Goal: Task Accomplishment & Management: Use online tool/utility

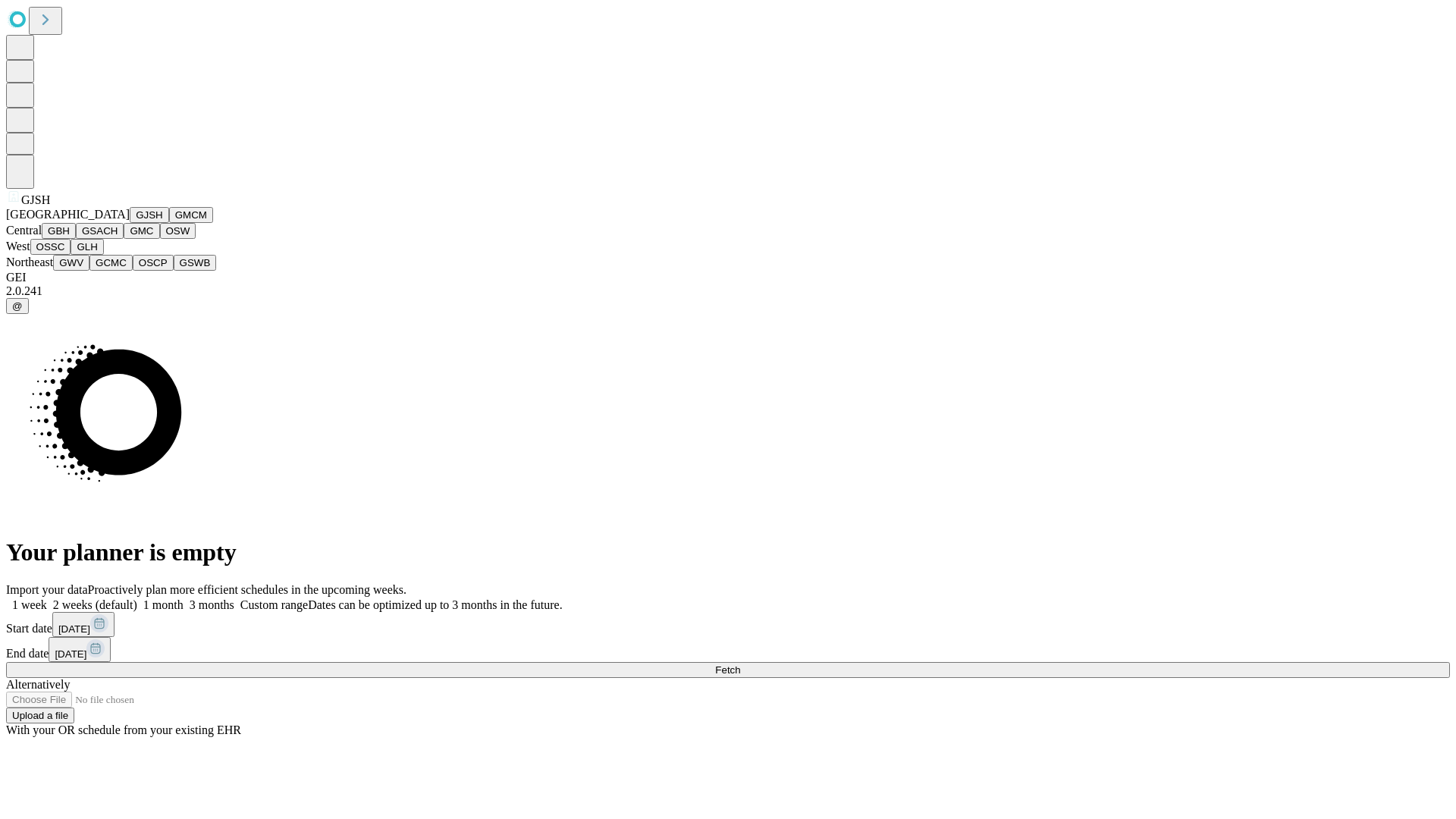
click at [130, 223] on button "GJSH" at bounding box center [149, 215] width 39 height 16
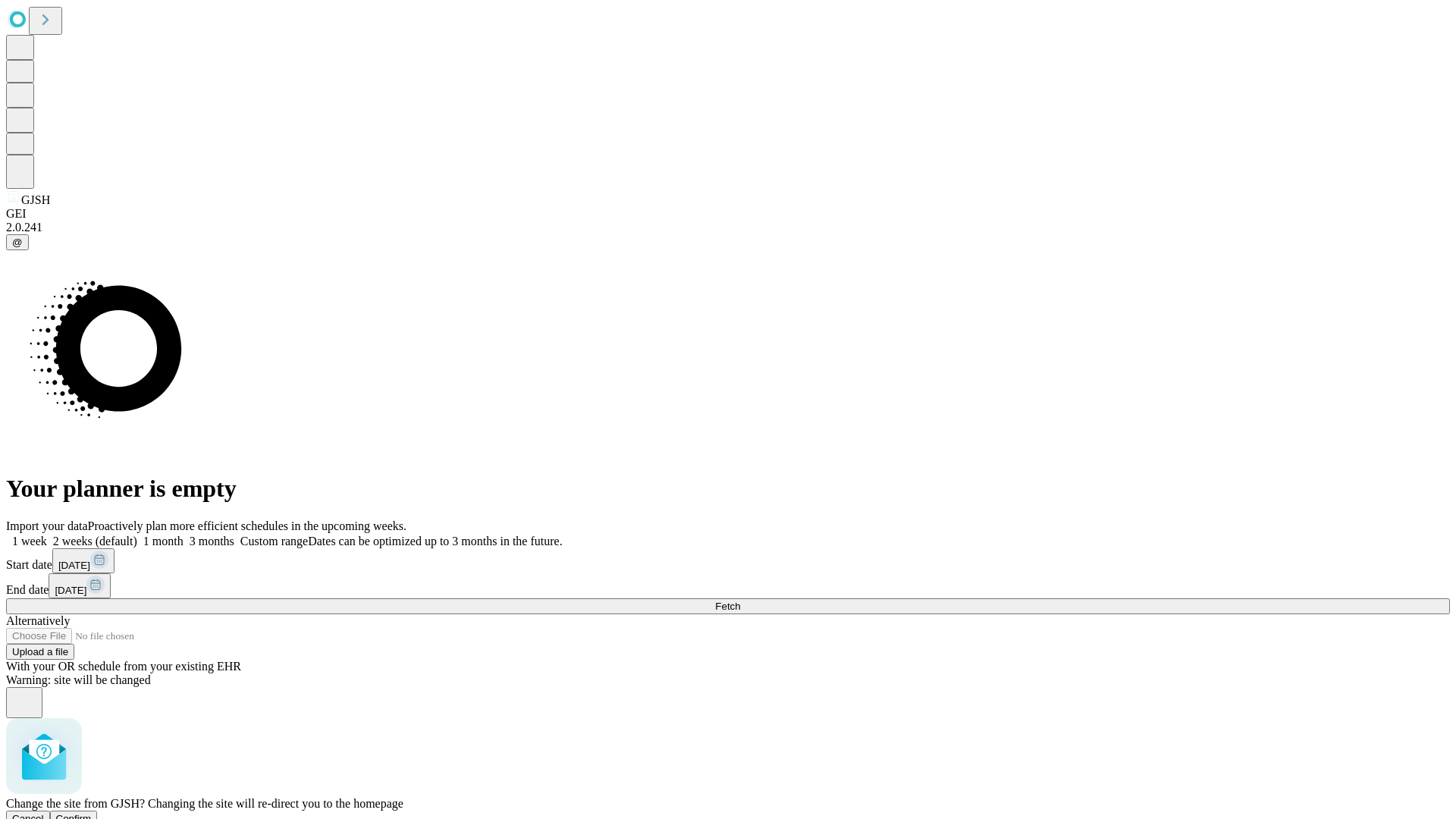
click at [92, 813] on span "Confirm" at bounding box center [74, 819] width 35 height 11
click at [183, 535] on label "1 month" at bounding box center [161, 541] width 47 height 13
click at [740, 601] on span "Fetch" at bounding box center [727, 607] width 25 height 11
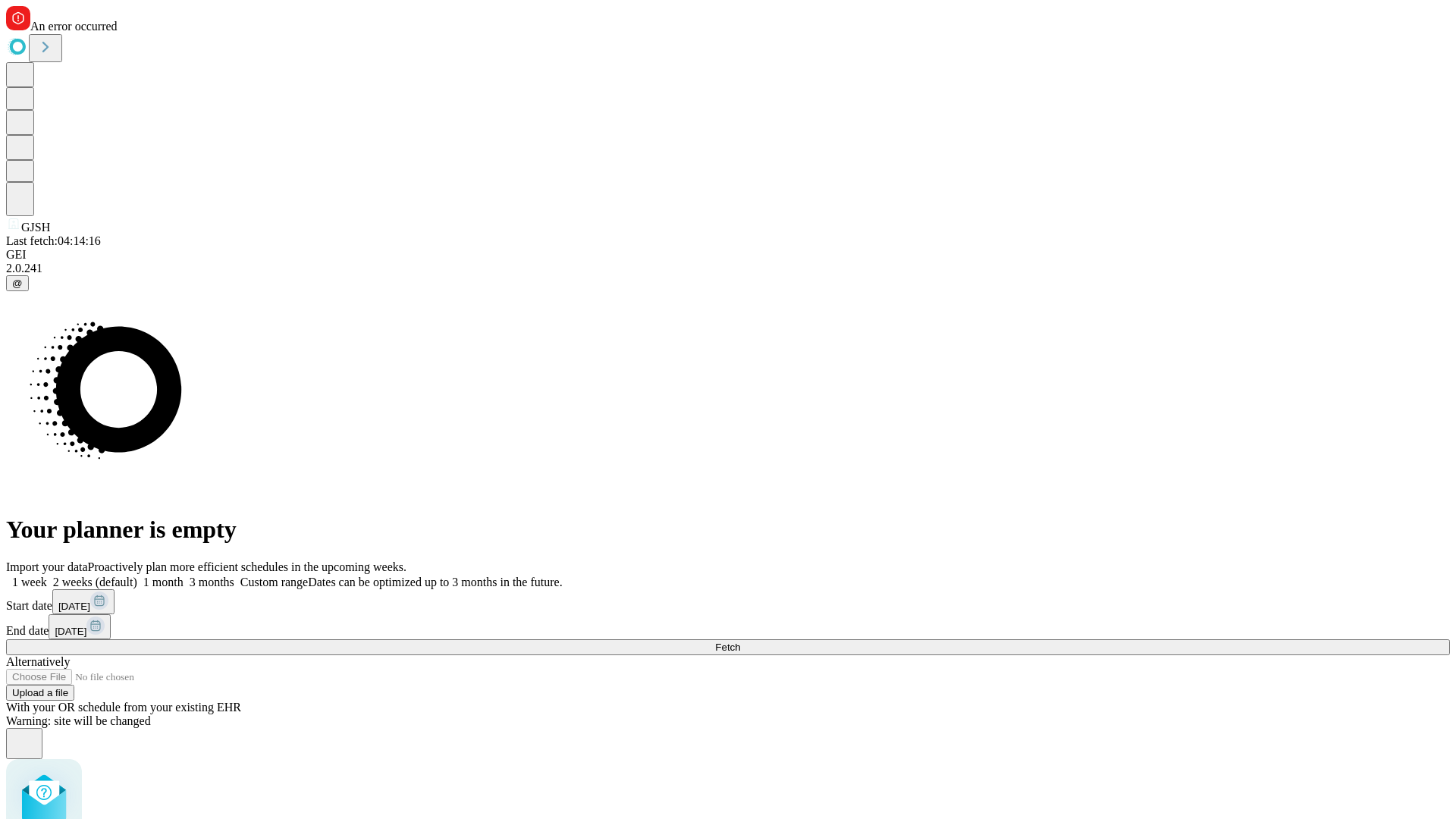
click at [183, 576] on label "1 month" at bounding box center [161, 582] width 47 height 13
click at [740, 642] on span "Fetch" at bounding box center [727, 648] width 25 height 11
click at [183, 576] on label "1 month" at bounding box center [161, 582] width 47 height 13
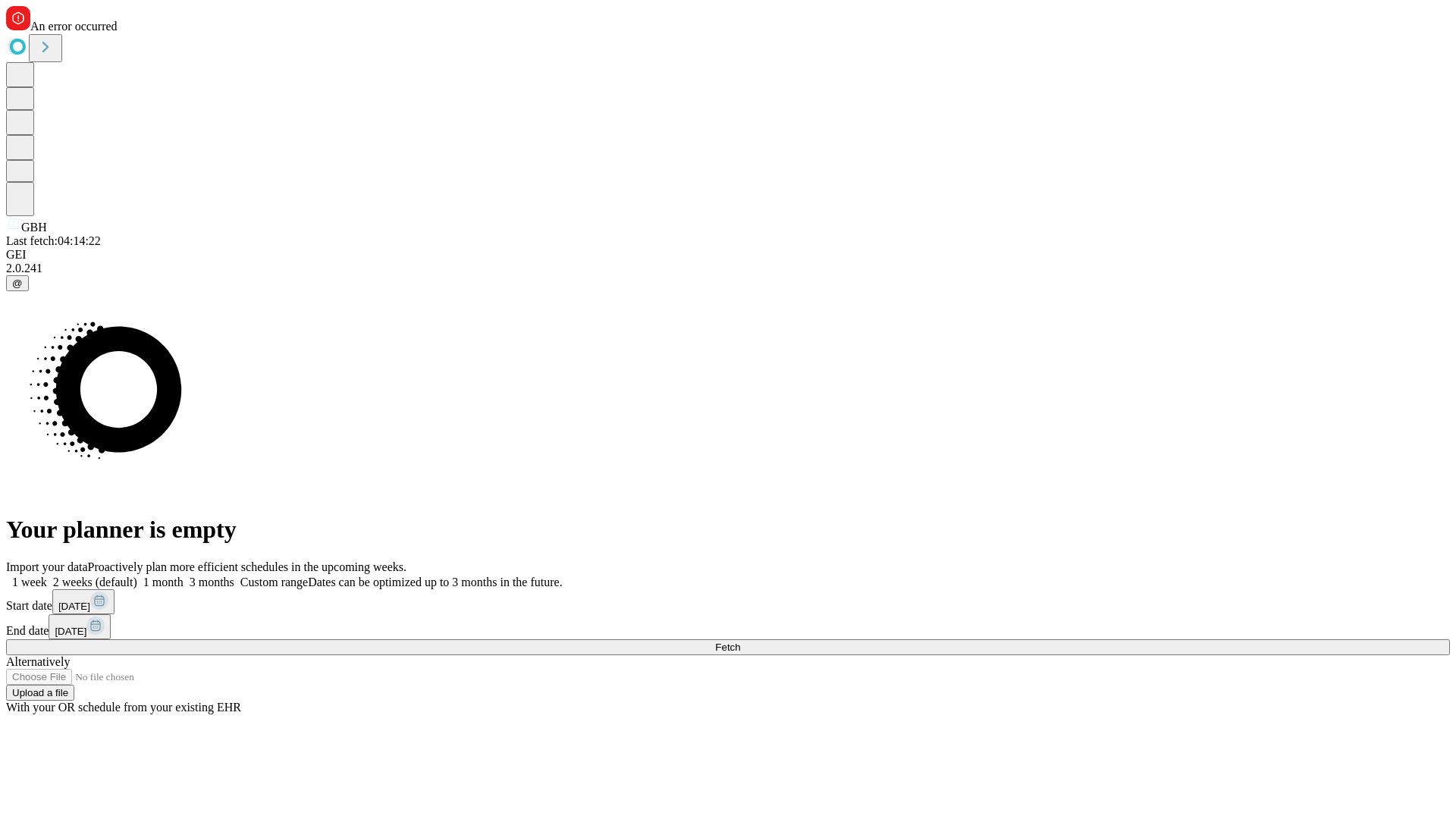
click at [740, 642] on span "Fetch" at bounding box center [727, 648] width 25 height 11
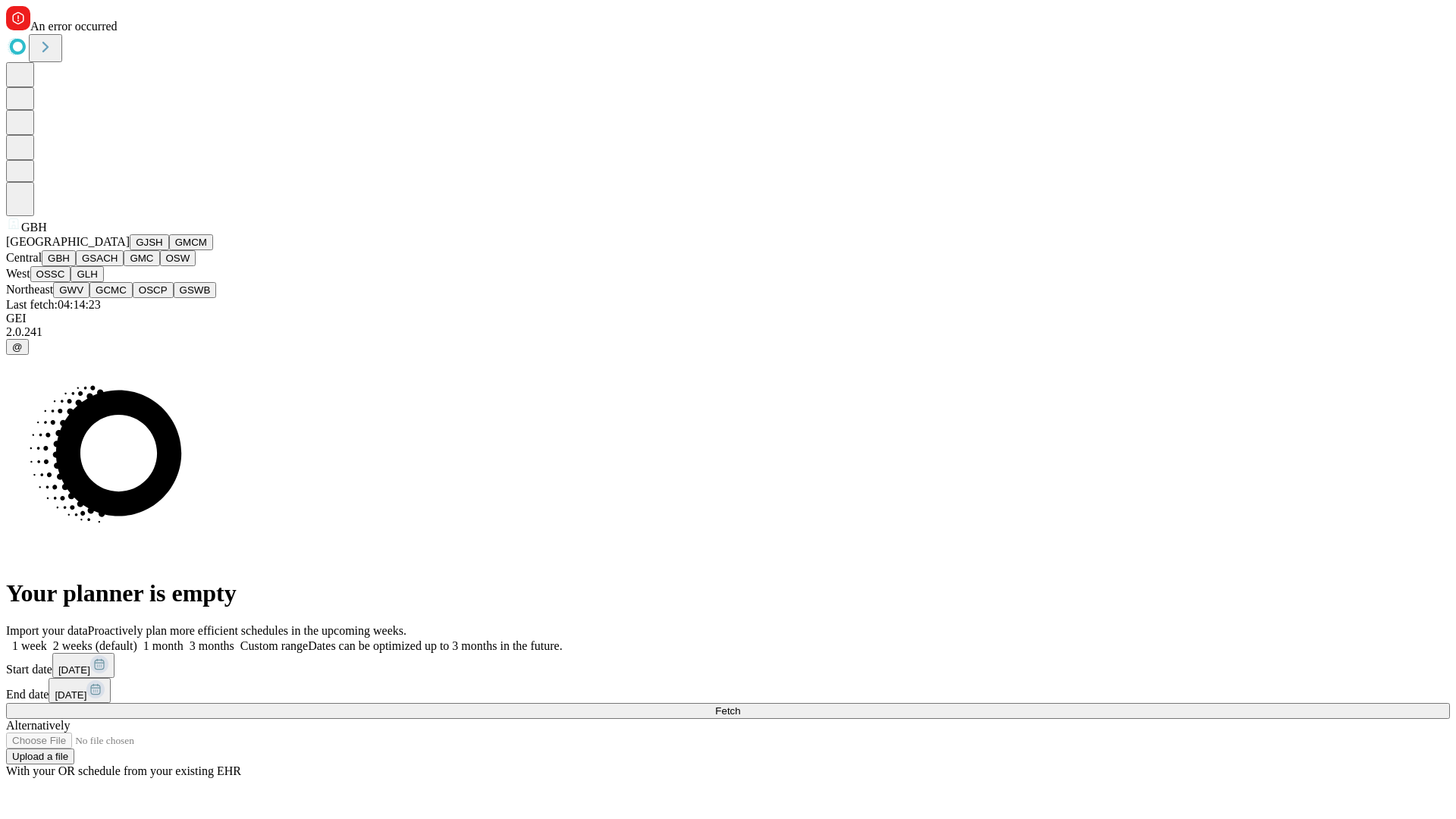
click at [117, 266] on button "GSACH" at bounding box center [99, 258] width 47 height 16
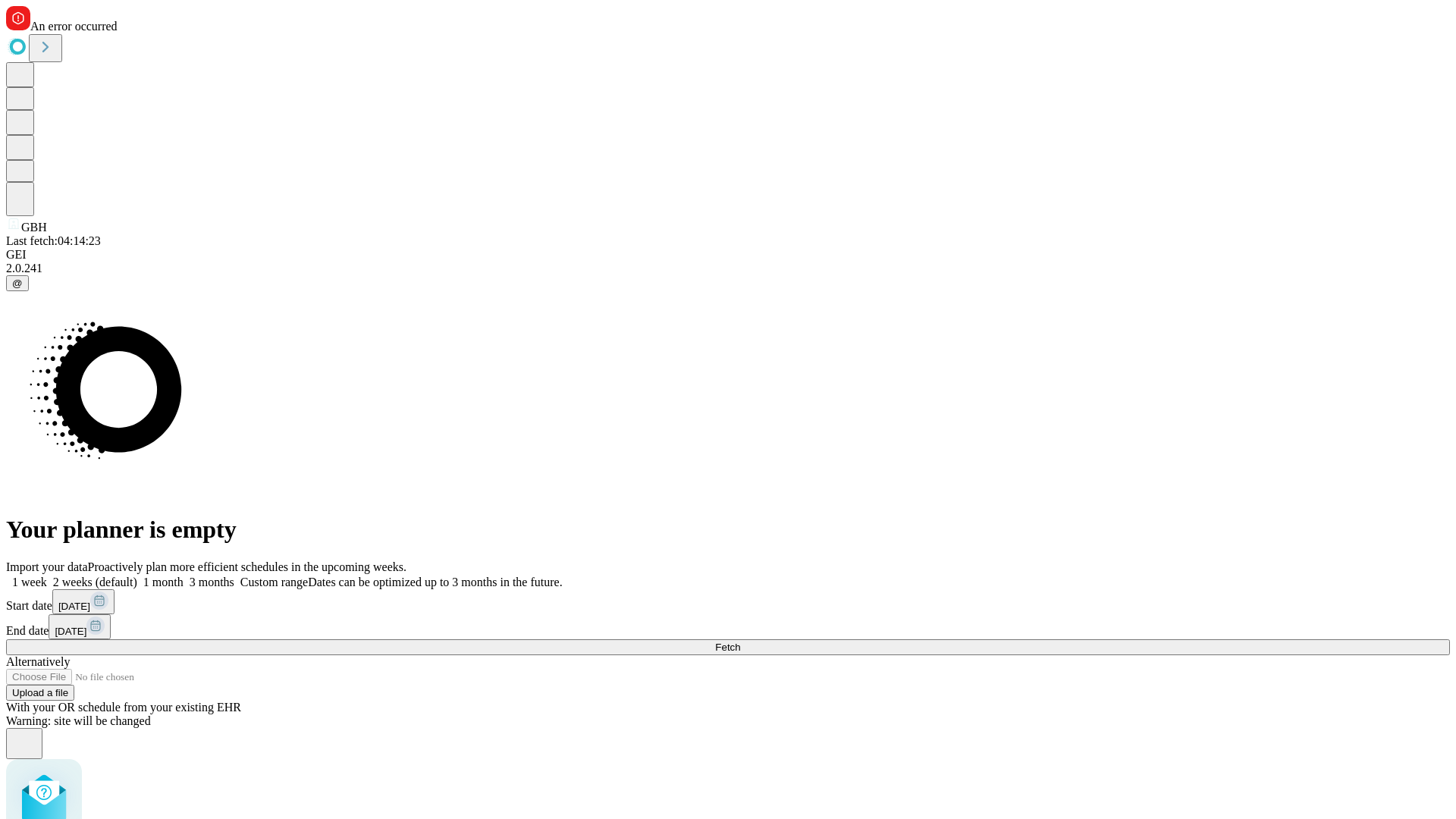
click at [183, 576] on label "1 month" at bounding box center [161, 582] width 47 height 13
click at [740, 642] on span "Fetch" at bounding box center [727, 648] width 25 height 11
click at [183, 576] on label "1 month" at bounding box center [161, 582] width 47 height 13
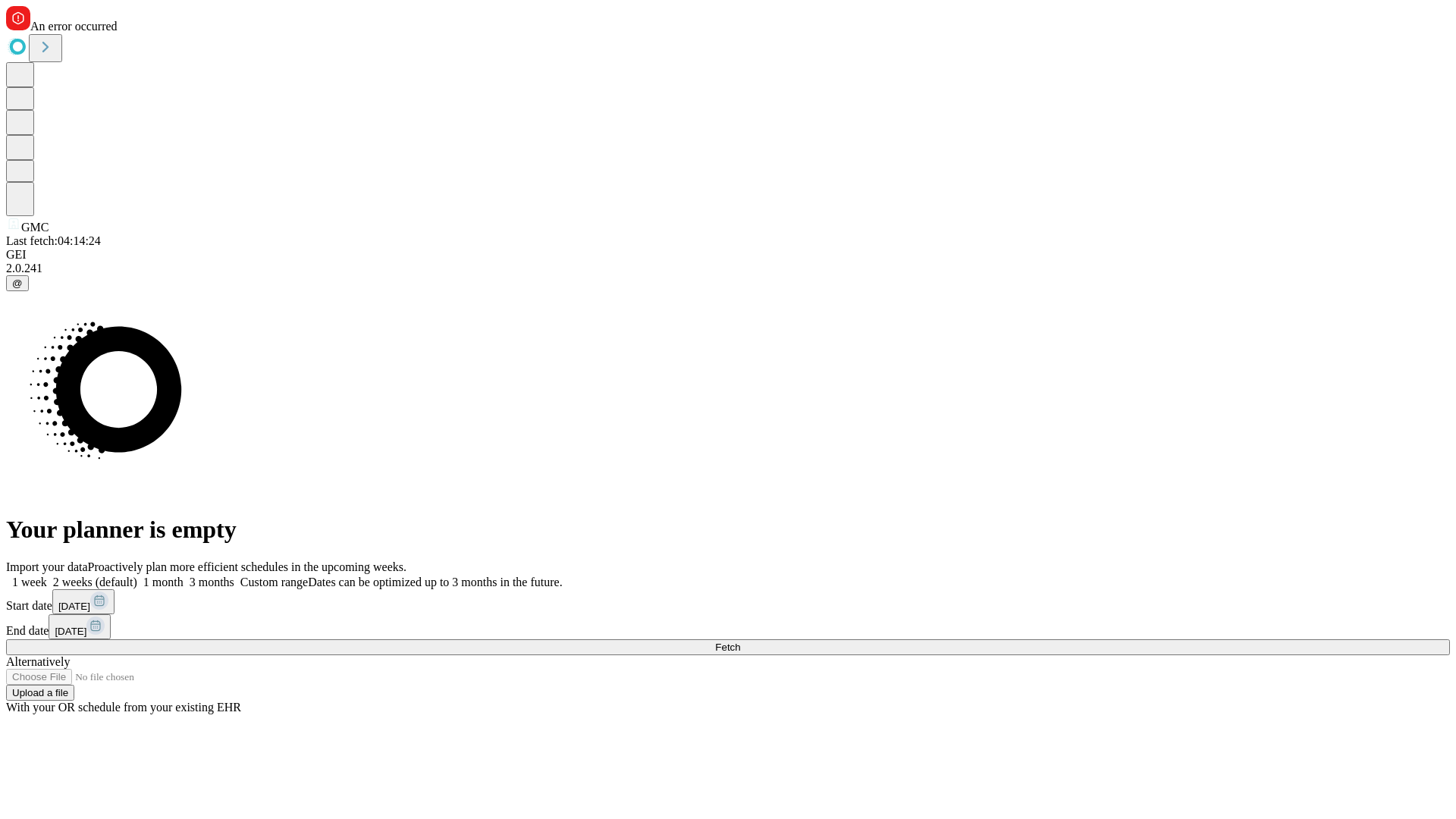
click at [740, 642] on span "Fetch" at bounding box center [727, 648] width 25 height 11
click at [183, 576] on label "1 month" at bounding box center [161, 582] width 47 height 13
click at [740, 642] on span "Fetch" at bounding box center [727, 648] width 25 height 11
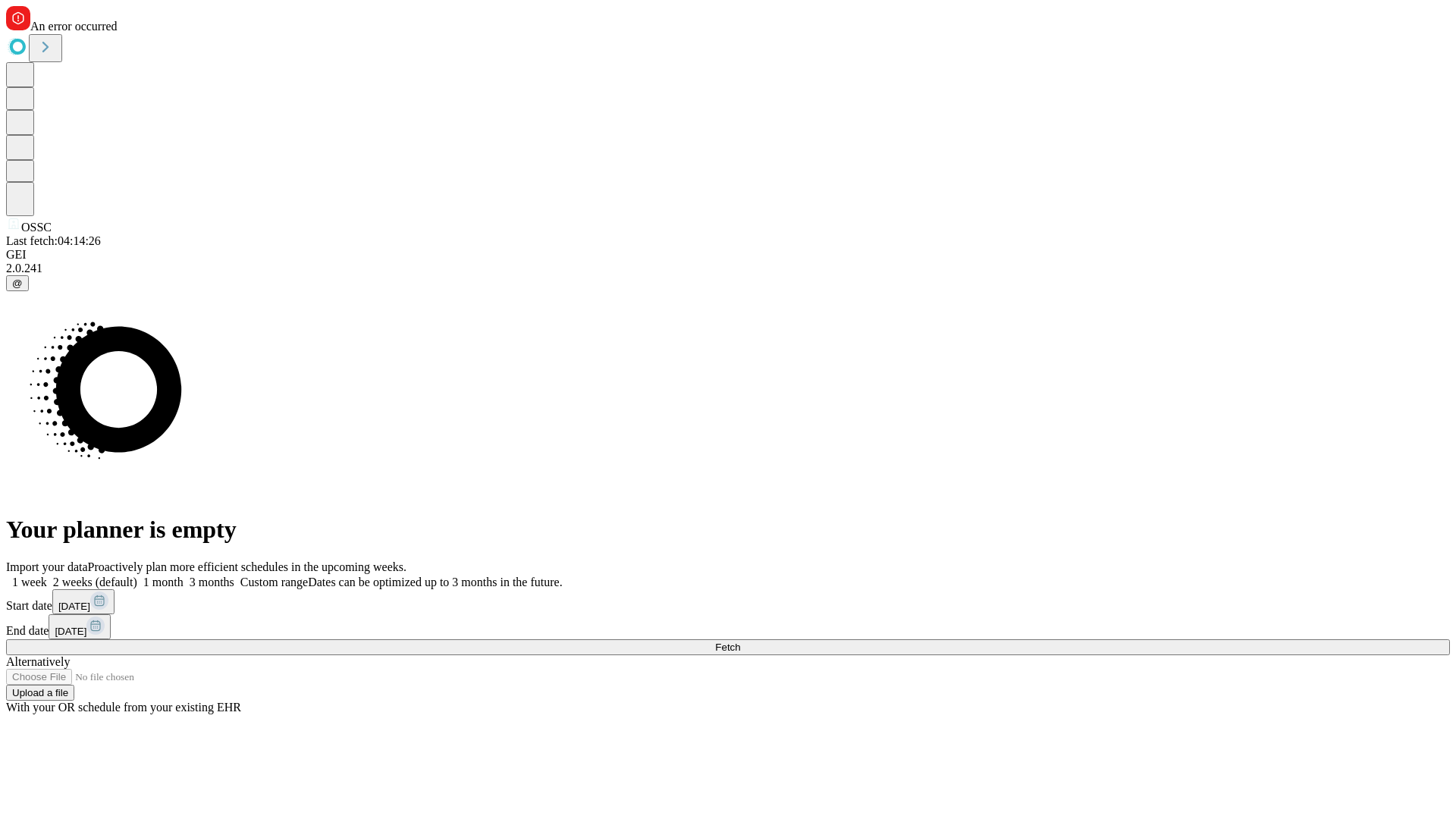
click at [183, 576] on label "1 month" at bounding box center [161, 582] width 47 height 13
click at [740, 642] on span "Fetch" at bounding box center [727, 648] width 25 height 11
click at [183, 576] on label "1 month" at bounding box center [161, 582] width 47 height 13
click at [740, 642] on span "Fetch" at bounding box center [727, 648] width 25 height 11
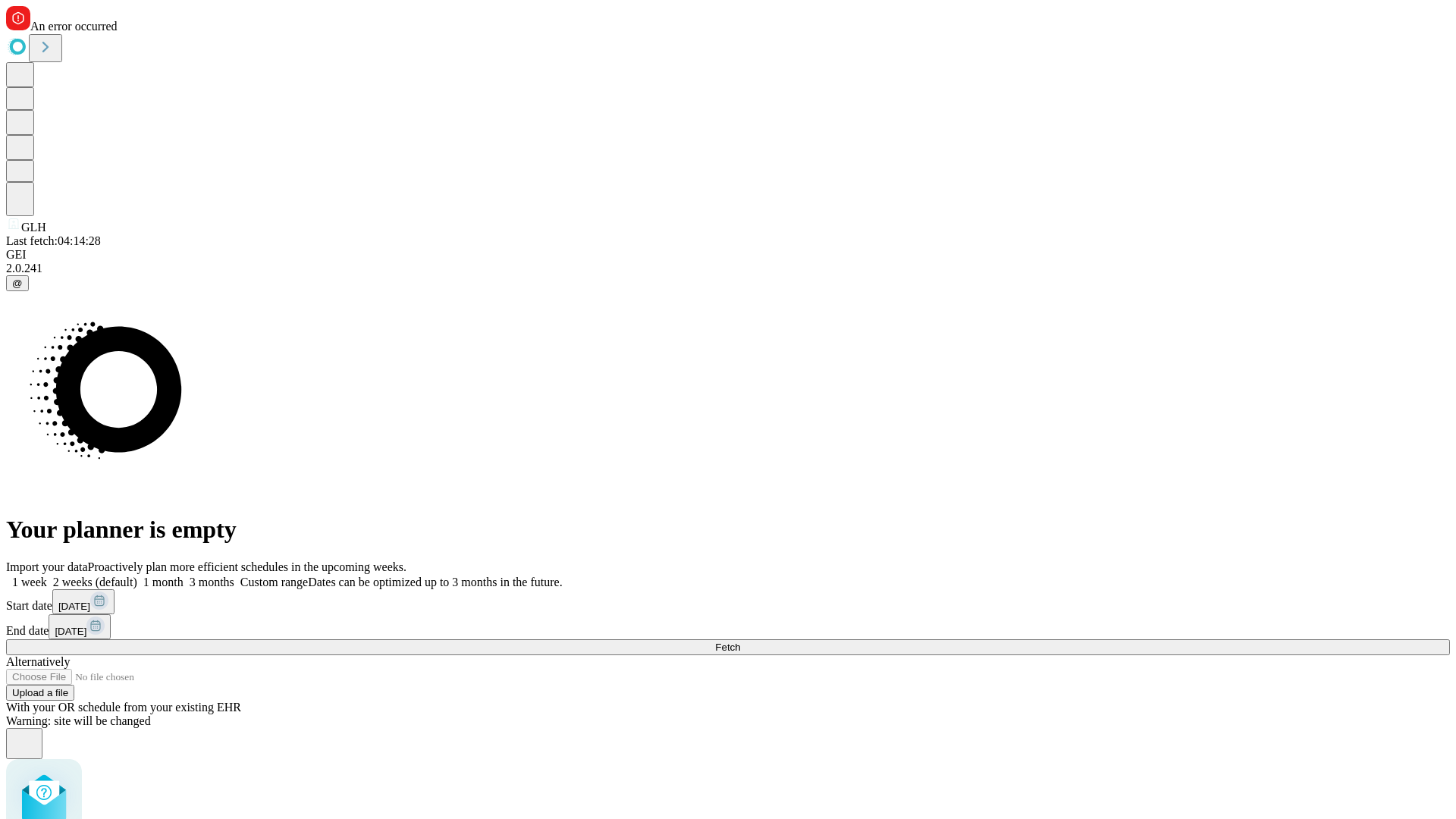
click at [183, 576] on label "1 month" at bounding box center [161, 582] width 47 height 13
click at [740, 642] on span "Fetch" at bounding box center [727, 648] width 25 height 11
